Goal: Transaction & Acquisition: Purchase product/service

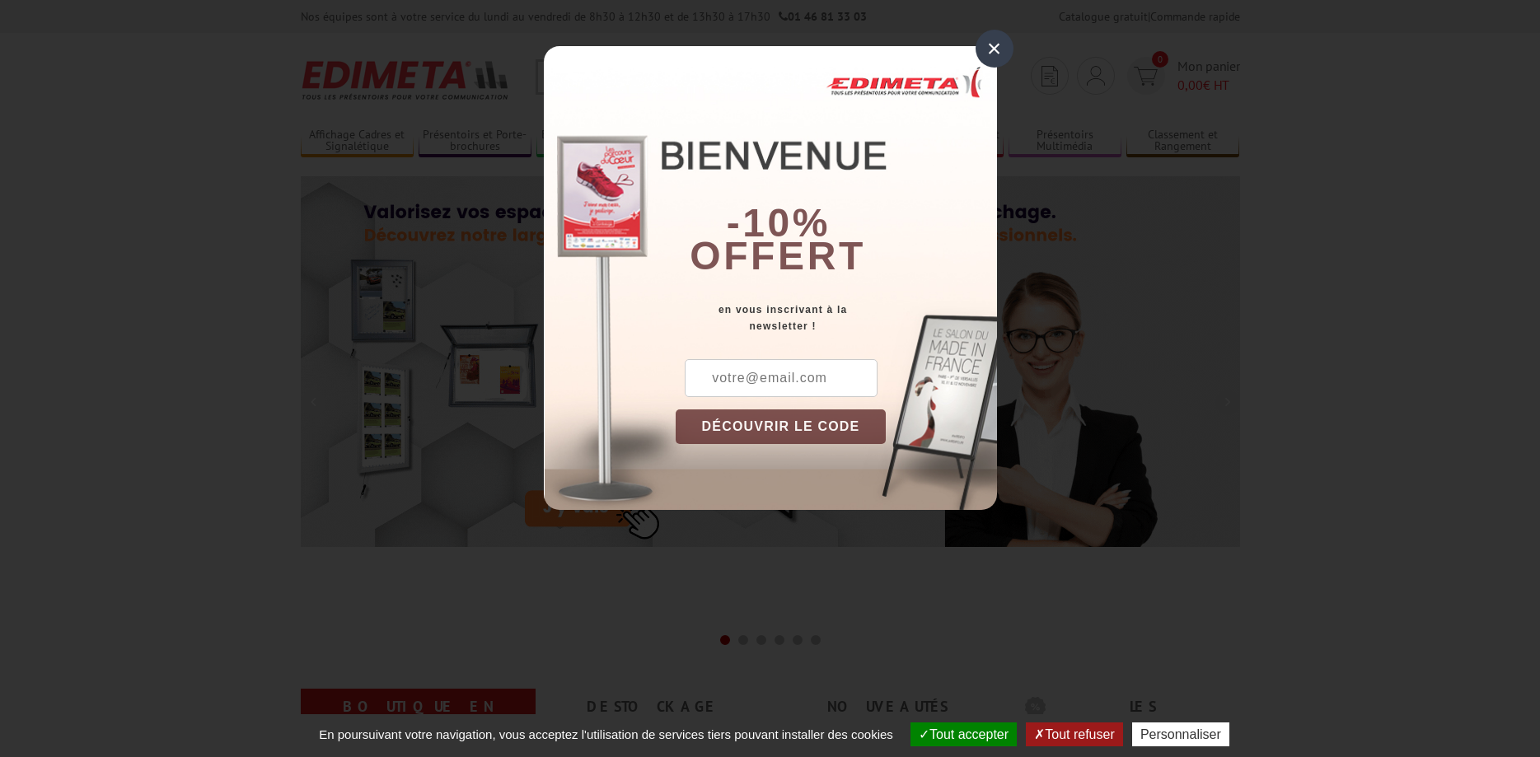
click at [994, 50] on div "×" at bounding box center [994, 49] width 38 height 38
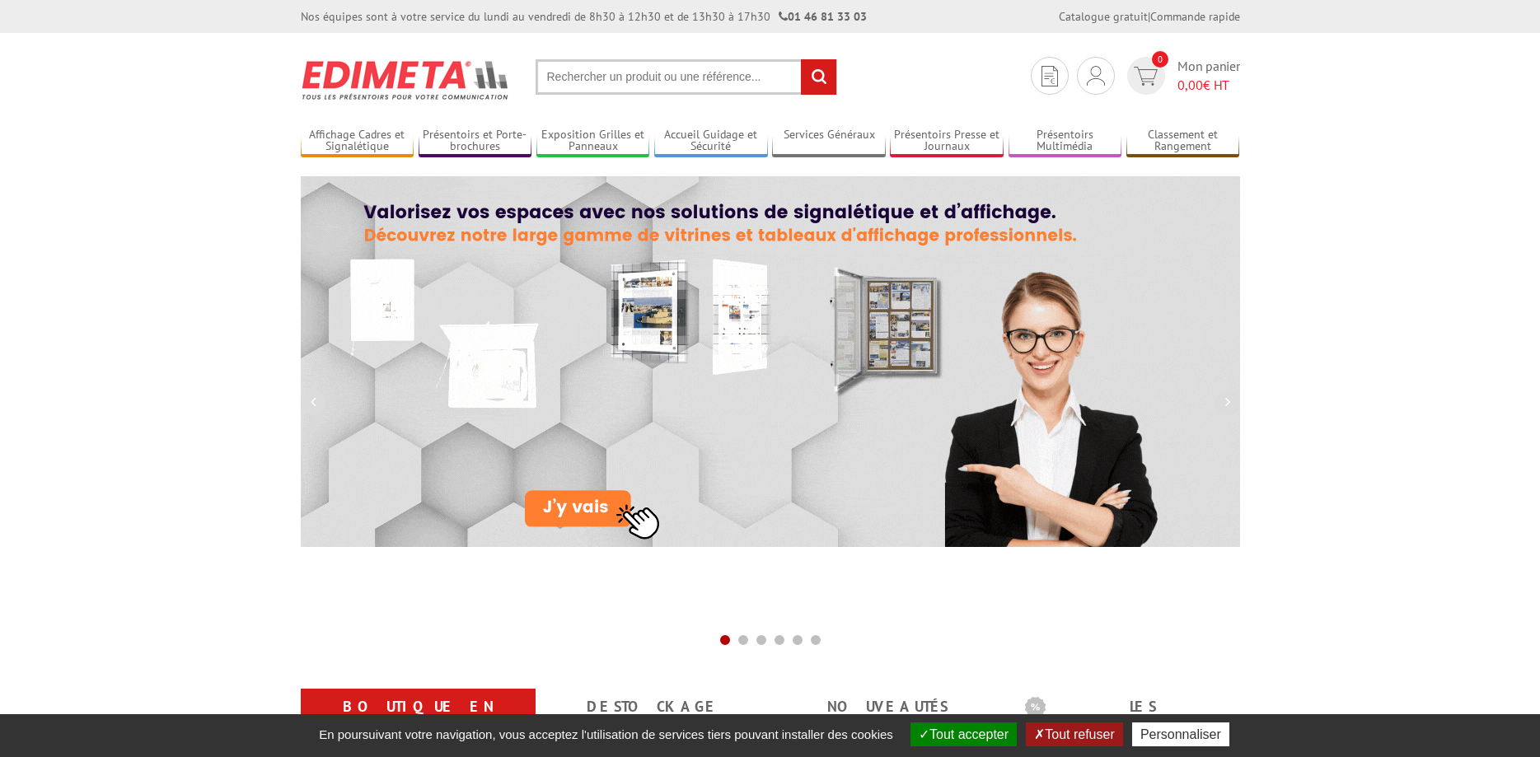
click at [667, 78] on input "text" at bounding box center [685, 76] width 301 height 35
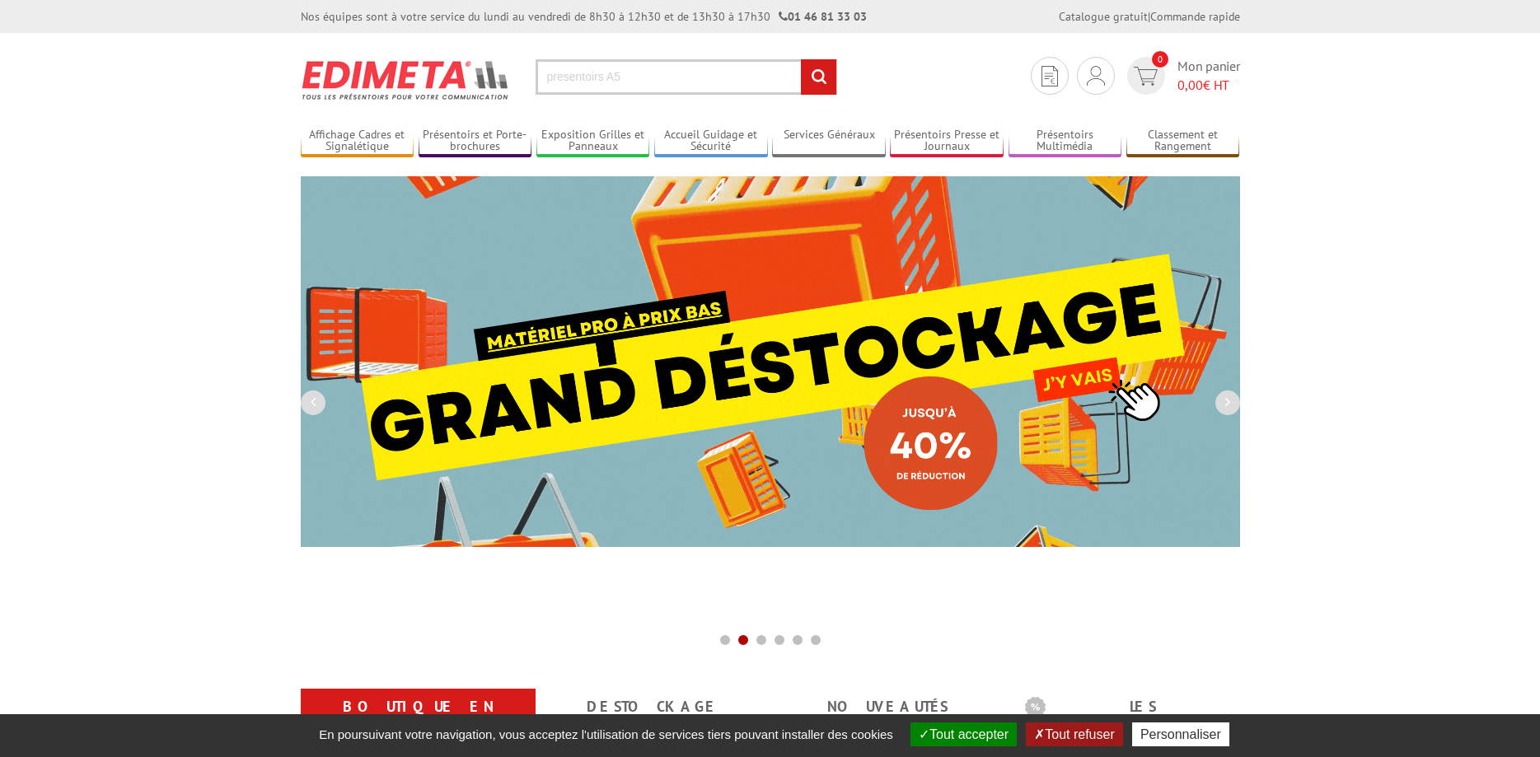
type input "presentoirs A5"
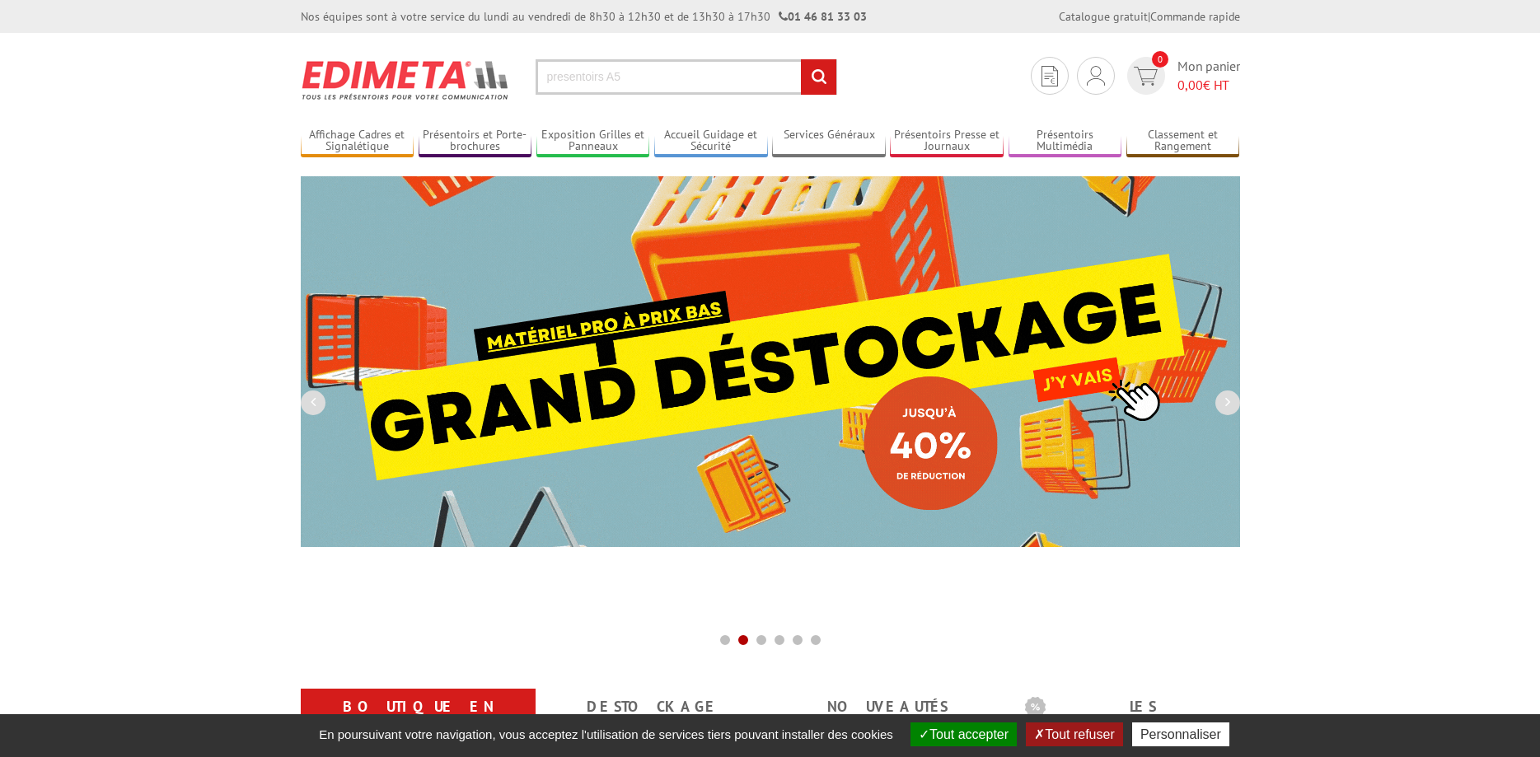
click at [801, 59] on input "rechercher" at bounding box center [818, 76] width 35 height 35
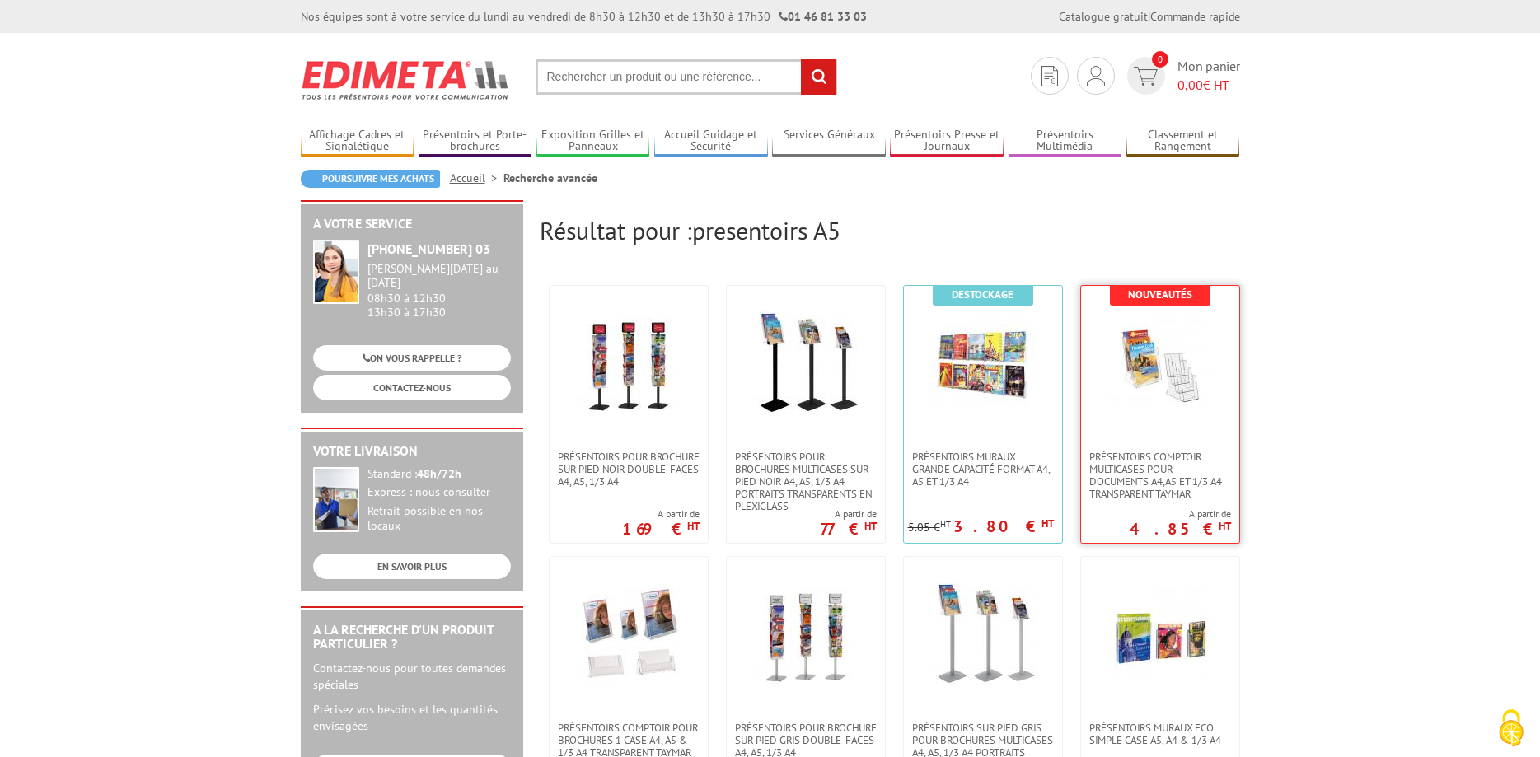
click at [1203, 409] on img at bounding box center [1159, 364] width 107 height 107
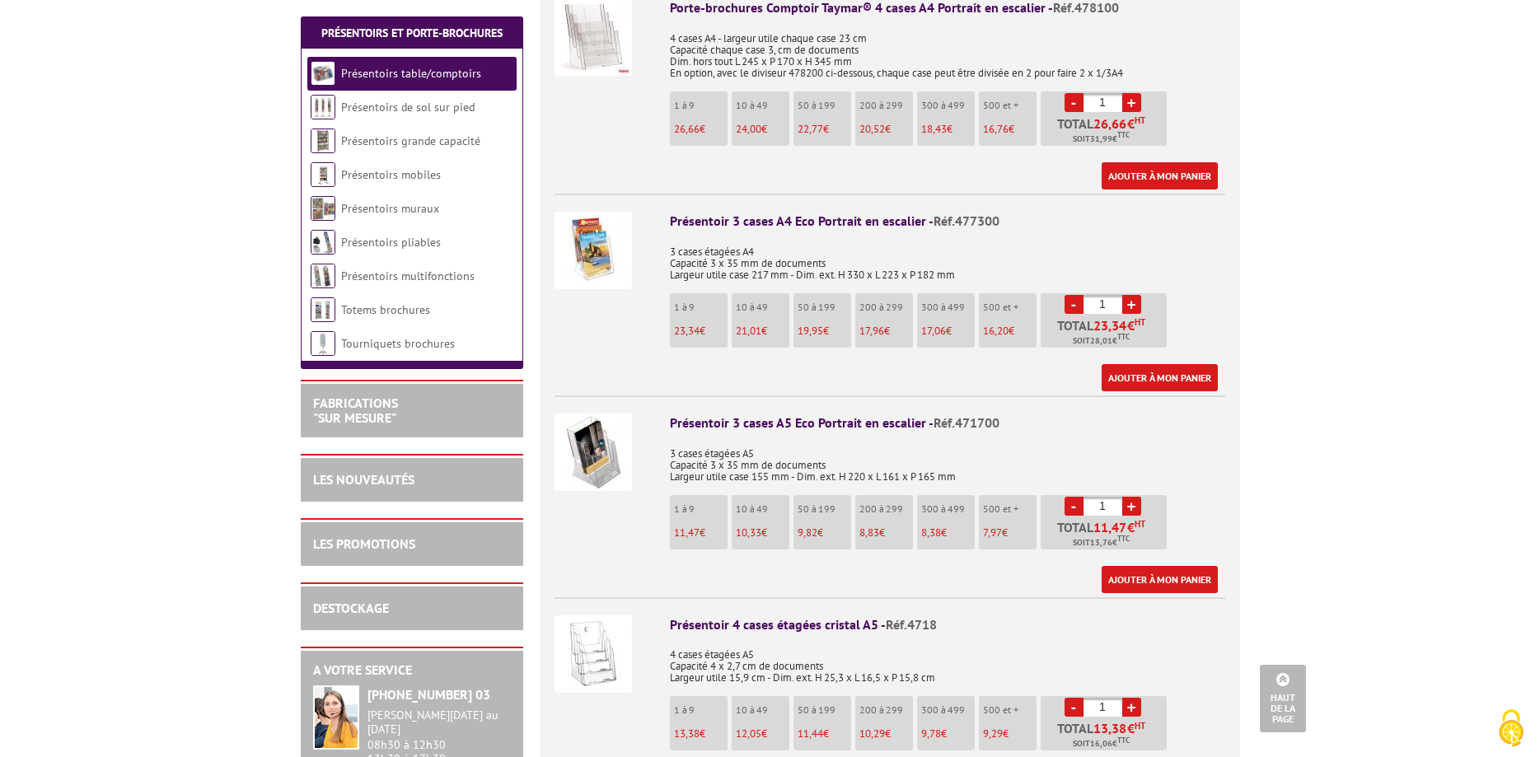
scroll to position [1092, 0]
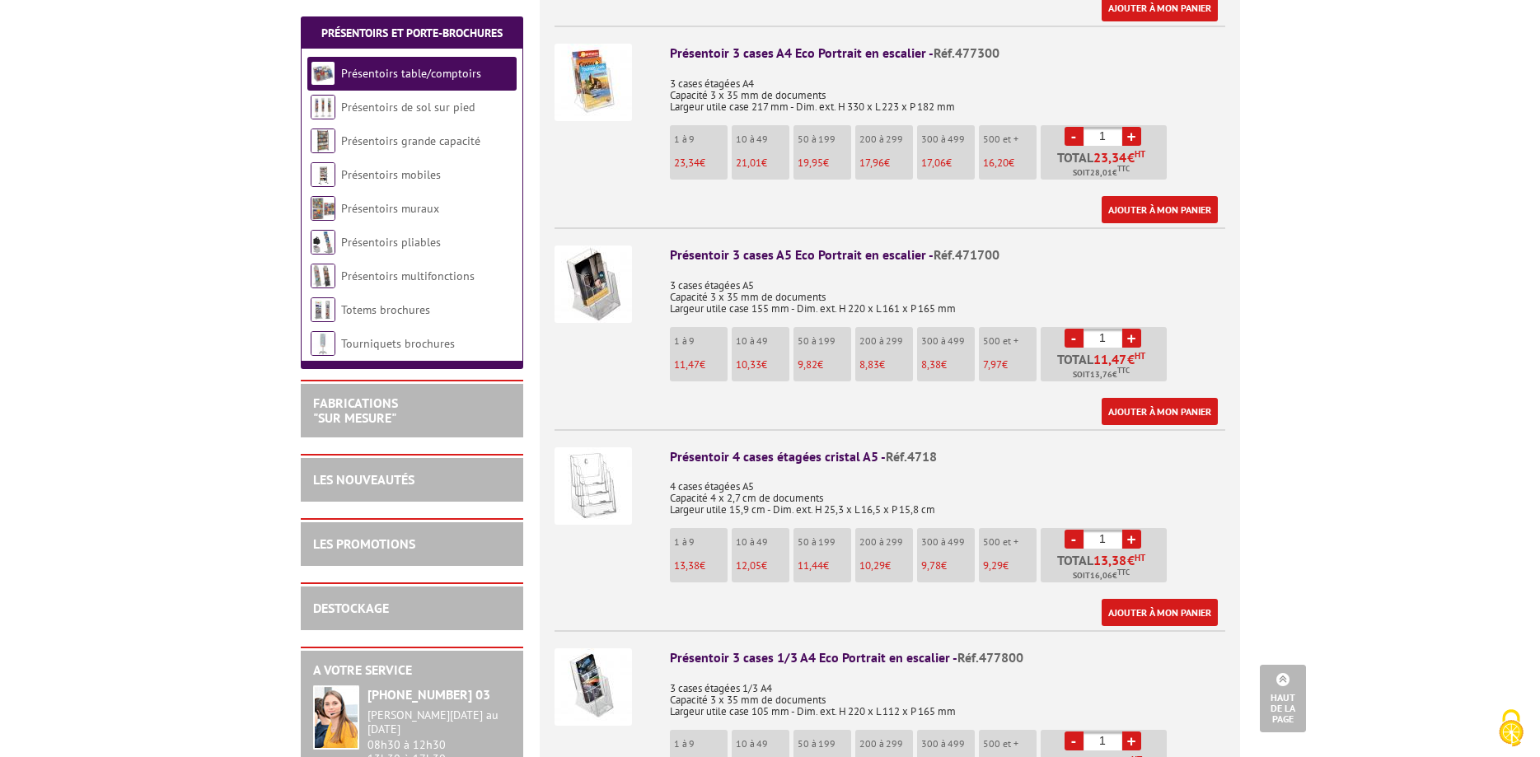
click at [602, 470] on img at bounding box center [592, 485] width 77 height 77
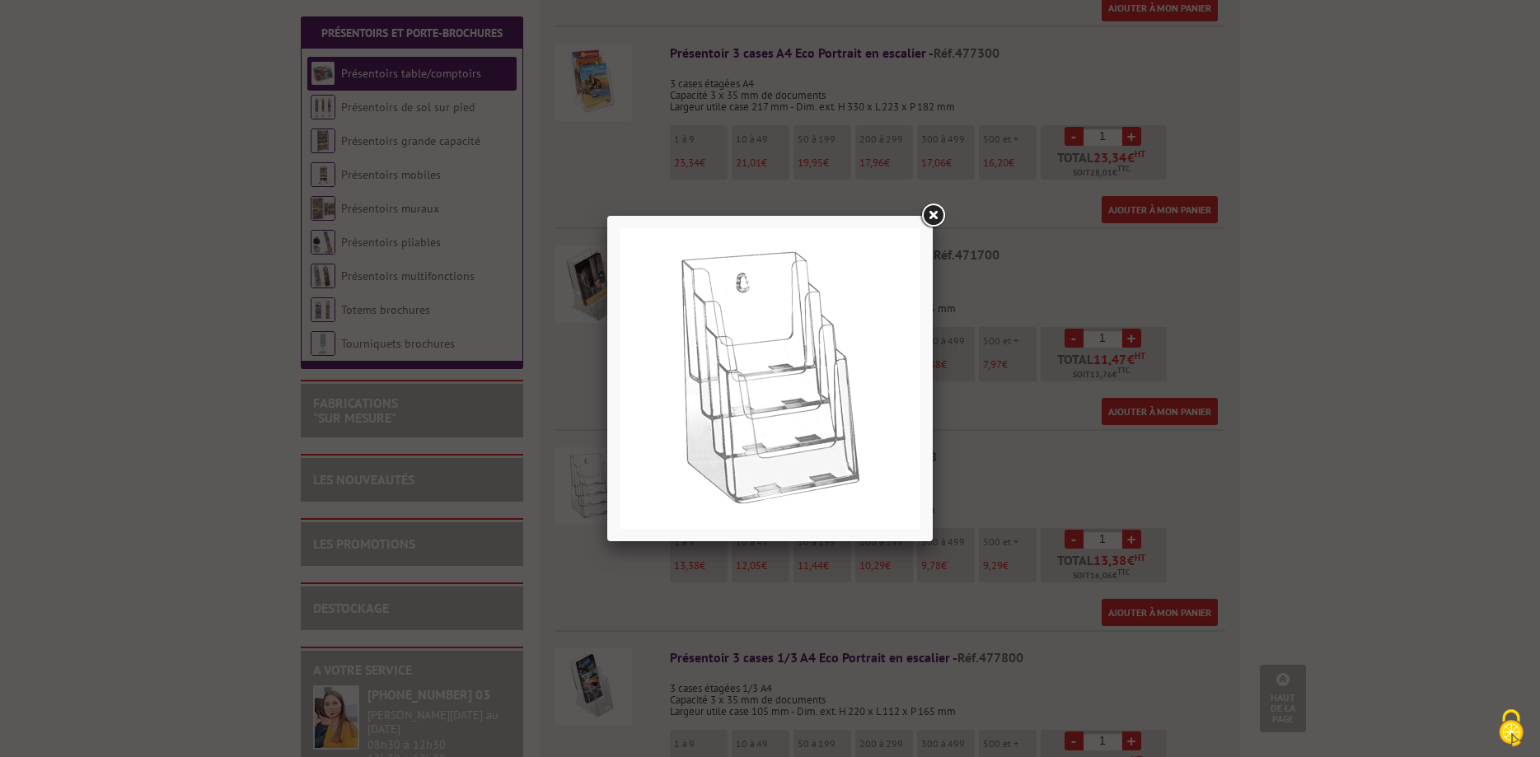
click at [930, 213] on link at bounding box center [933, 216] width 30 height 30
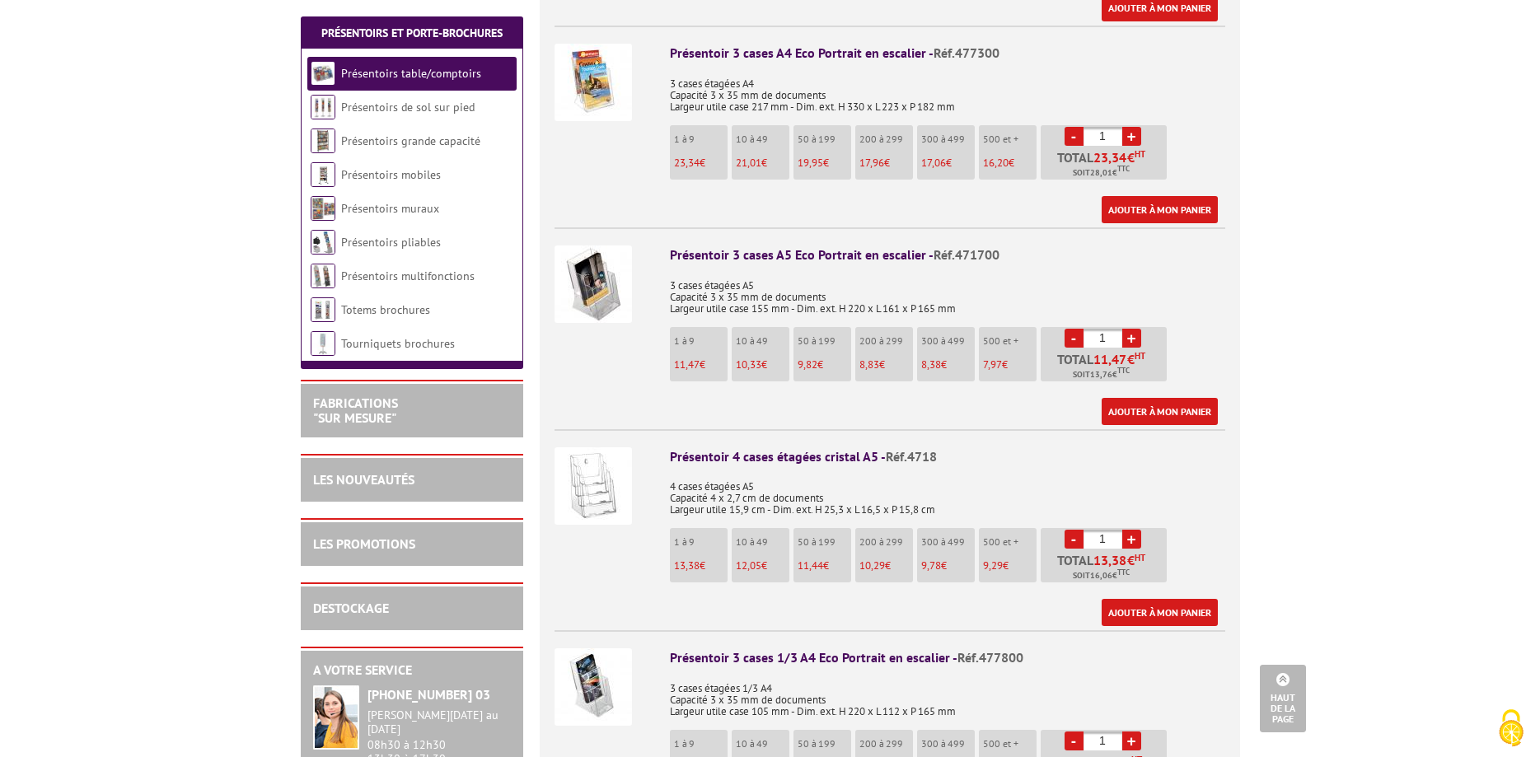
click at [704, 530] on li "1 à 9 13,38 €" at bounding box center [699, 555] width 58 height 54
click at [1130, 530] on link "+" at bounding box center [1131, 539] width 19 height 19
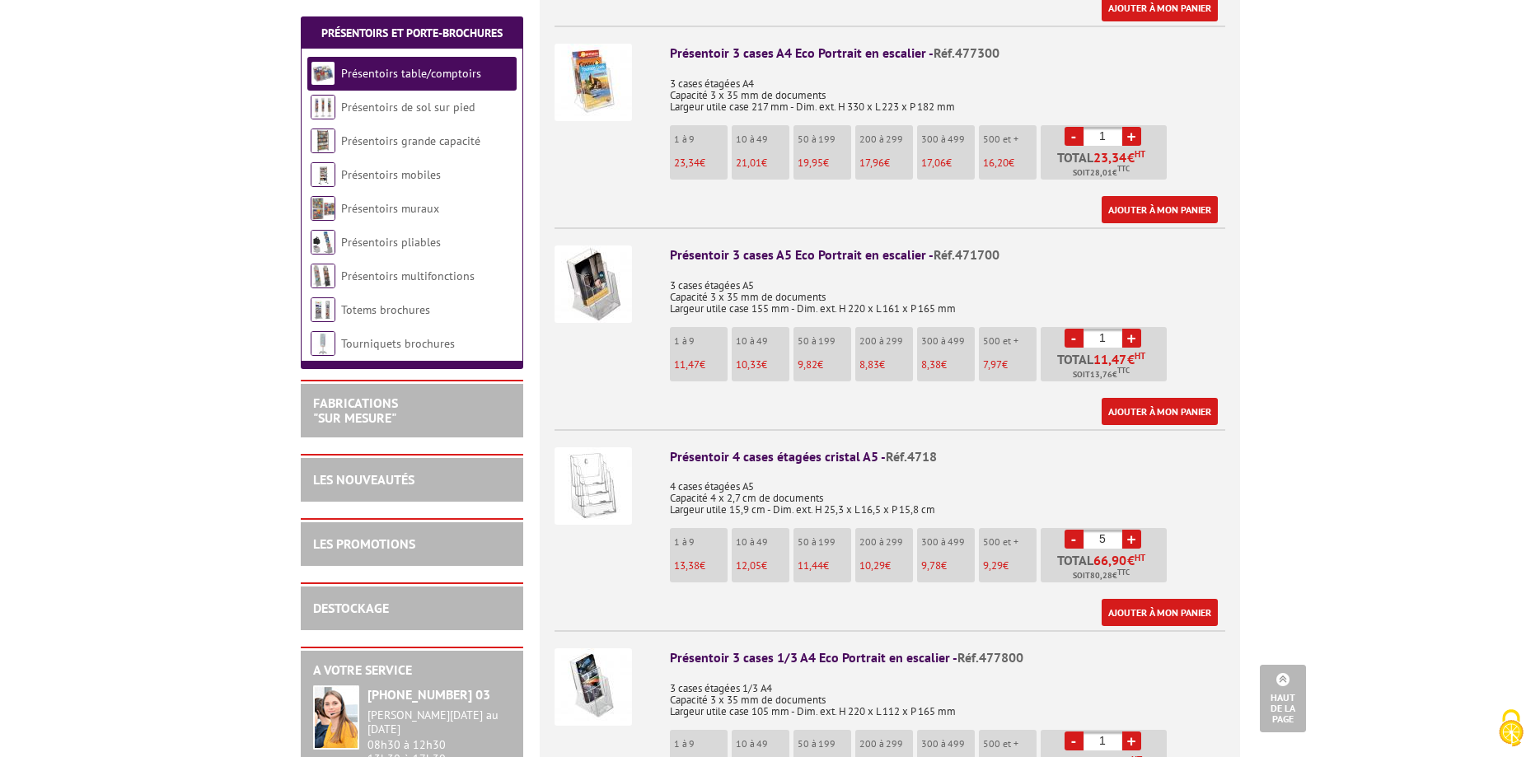
click at [1072, 530] on link "-" at bounding box center [1073, 539] width 19 height 19
type input "4"
click at [1142, 600] on link "Ajouter à mon panier" at bounding box center [1159, 612] width 116 height 27
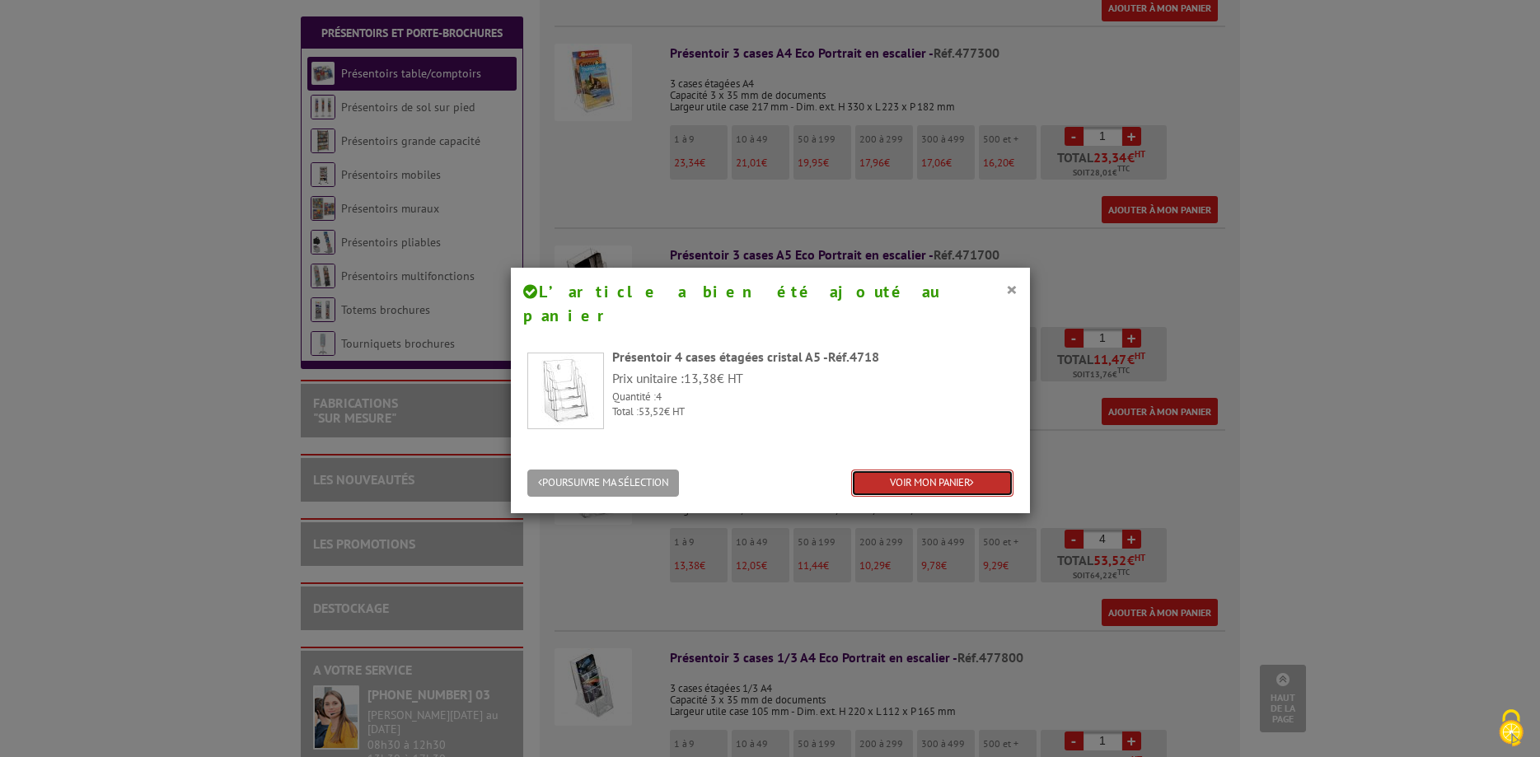
click at [899, 470] on link "VOIR MON PANIER" at bounding box center [932, 483] width 162 height 27
